Goal: Go to known website: Access a specific website the user already knows

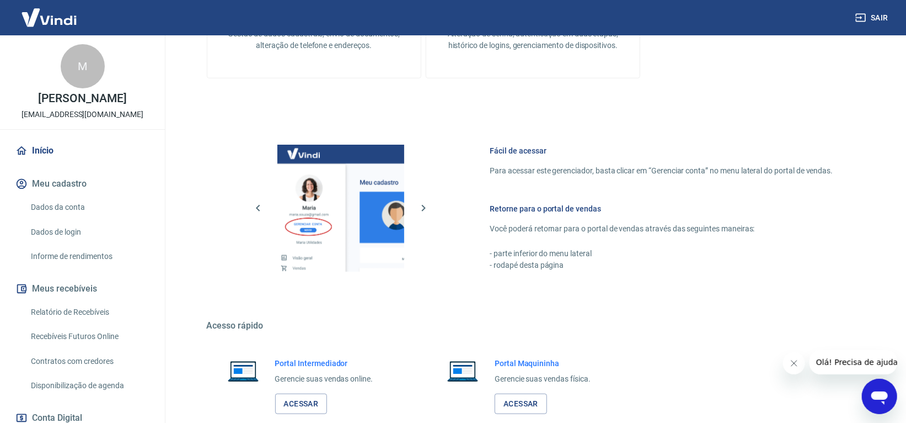
scroll to position [436, 0]
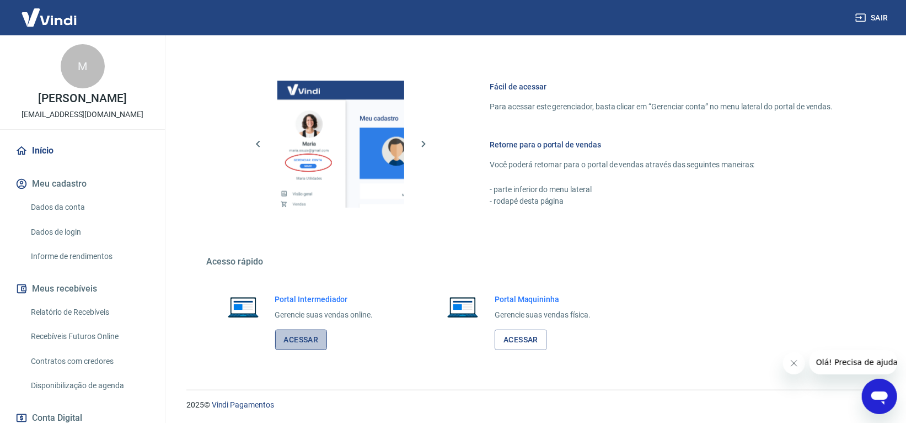
click at [308, 339] on link "Acessar" at bounding box center [301, 339] width 52 height 20
